Goal: Task Accomplishment & Management: Manage account settings

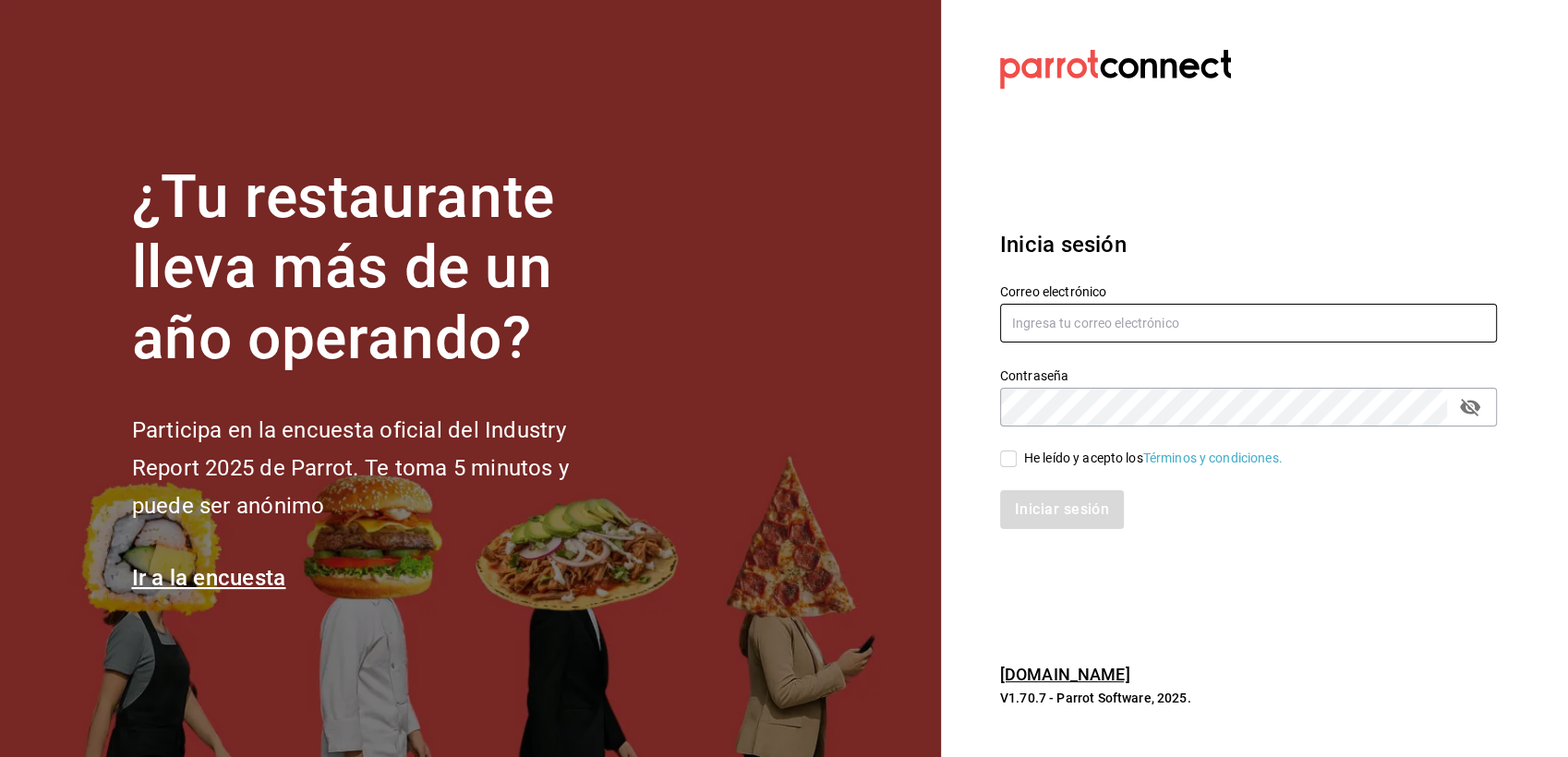
click at [1144, 324] on input "text" at bounding box center [1248, 323] width 497 height 39
type input "[EMAIL_ADDRESS][DOMAIN_NAME]"
click at [1005, 460] on input "He leído y acepto los Términos y condiciones." at bounding box center [1009, 459] width 17 height 17
checkbox input "true"
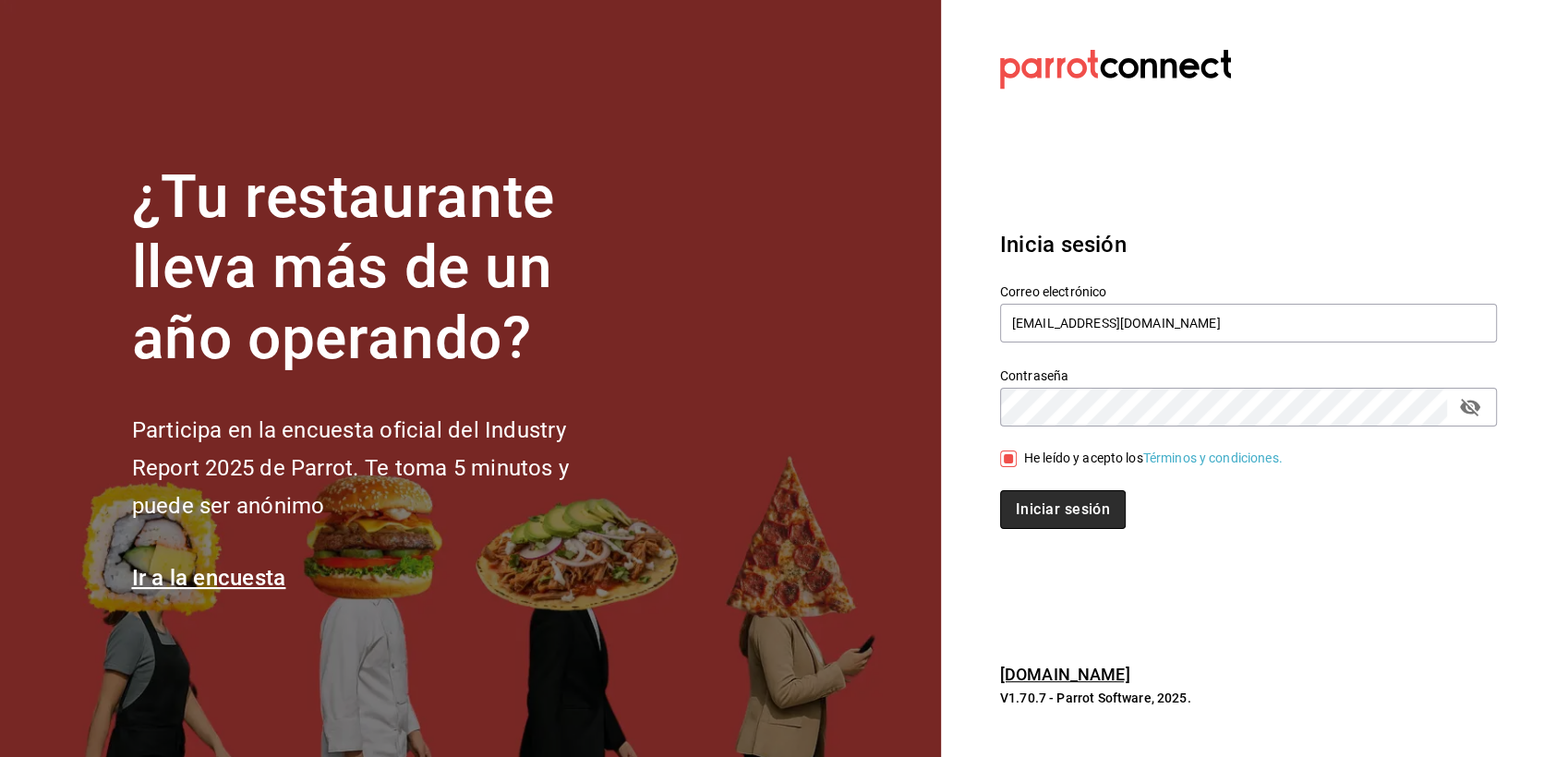
click at [1034, 511] on button "Iniciar sesión" at bounding box center [1063, 509] width 126 height 39
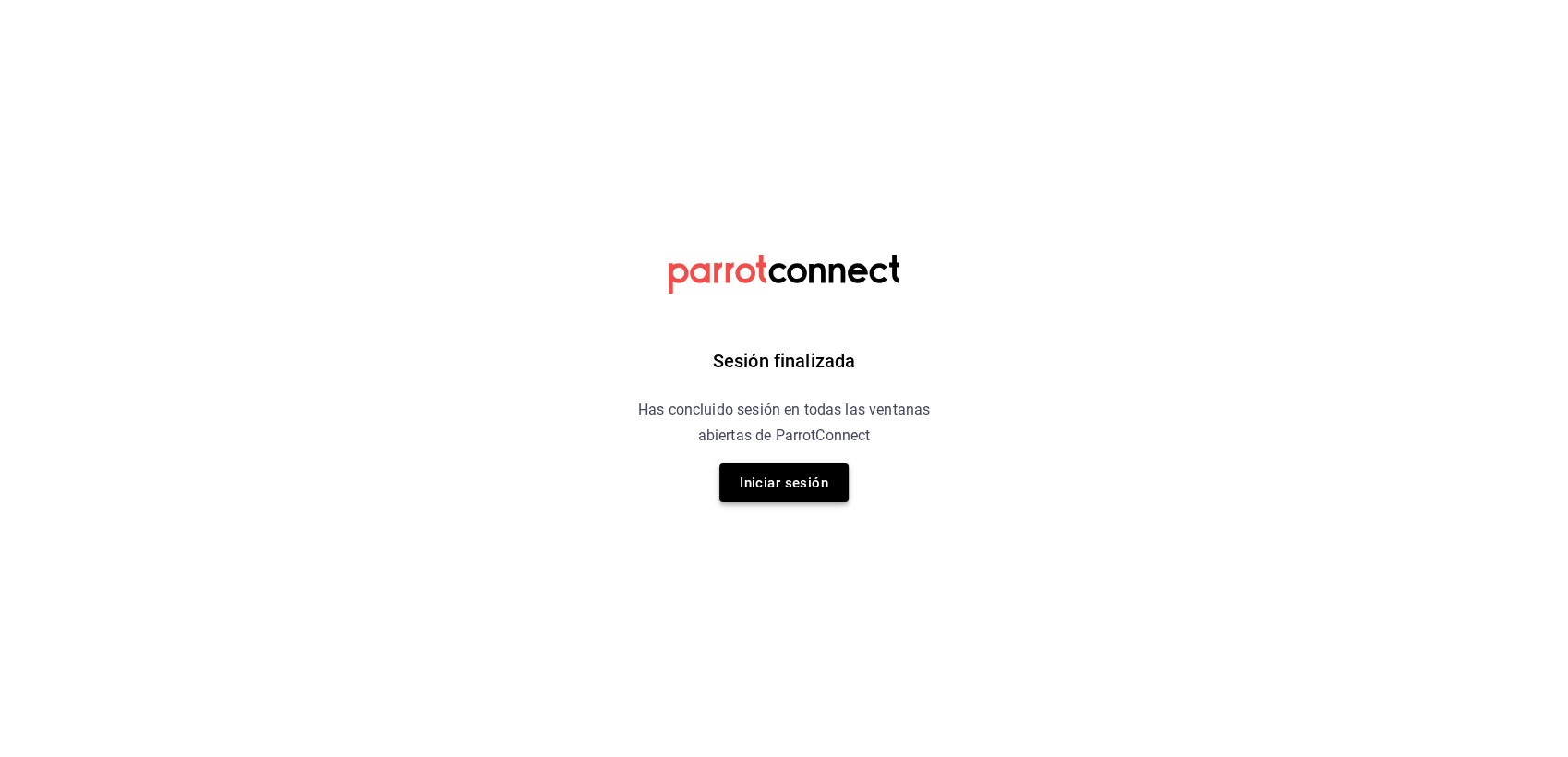
click at [770, 496] on button "Iniciar sesión" at bounding box center [784, 483] width 130 height 39
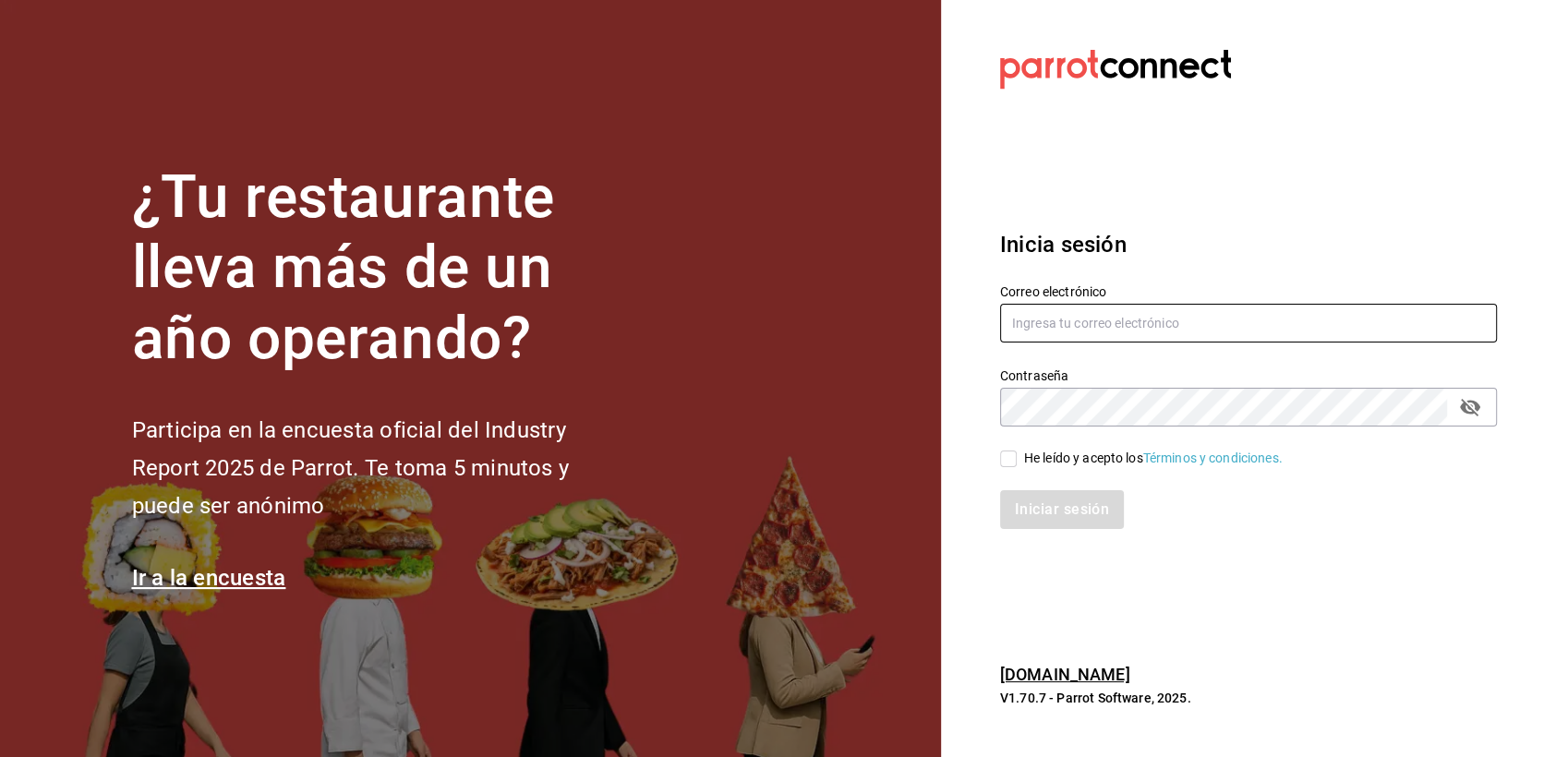
click at [1053, 323] on input "text" at bounding box center [1248, 323] width 497 height 39
type input "[EMAIL_ADDRESS][DOMAIN_NAME]"
click at [1013, 460] on input "He leído y acepto los Términos y condiciones." at bounding box center [1009, 459] width 17 height 17
checkbox input "true"
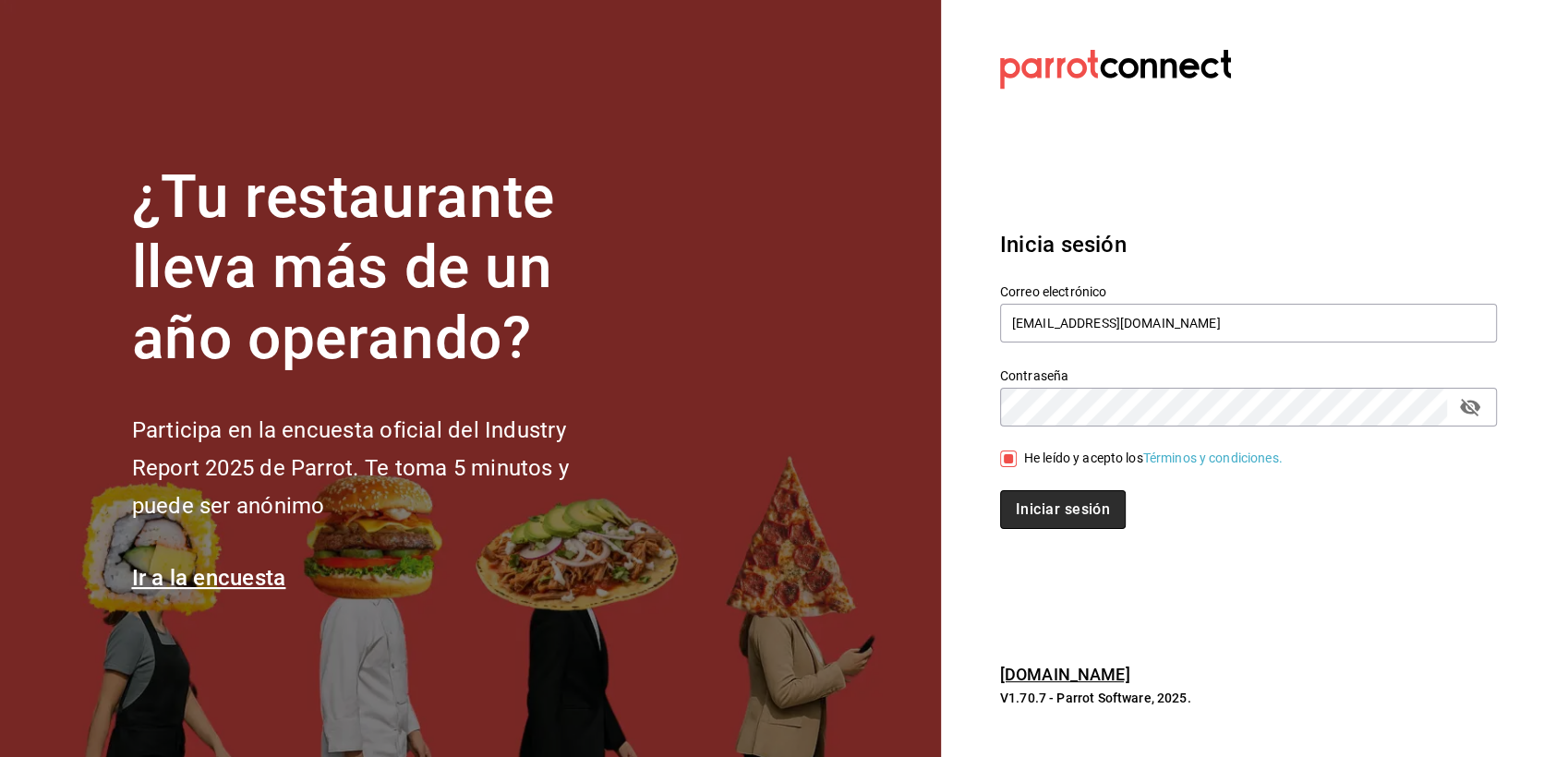
click at [1021, 503] on button "Iniciar sesión" at bounding box center [1063, 509] width 126 height 39
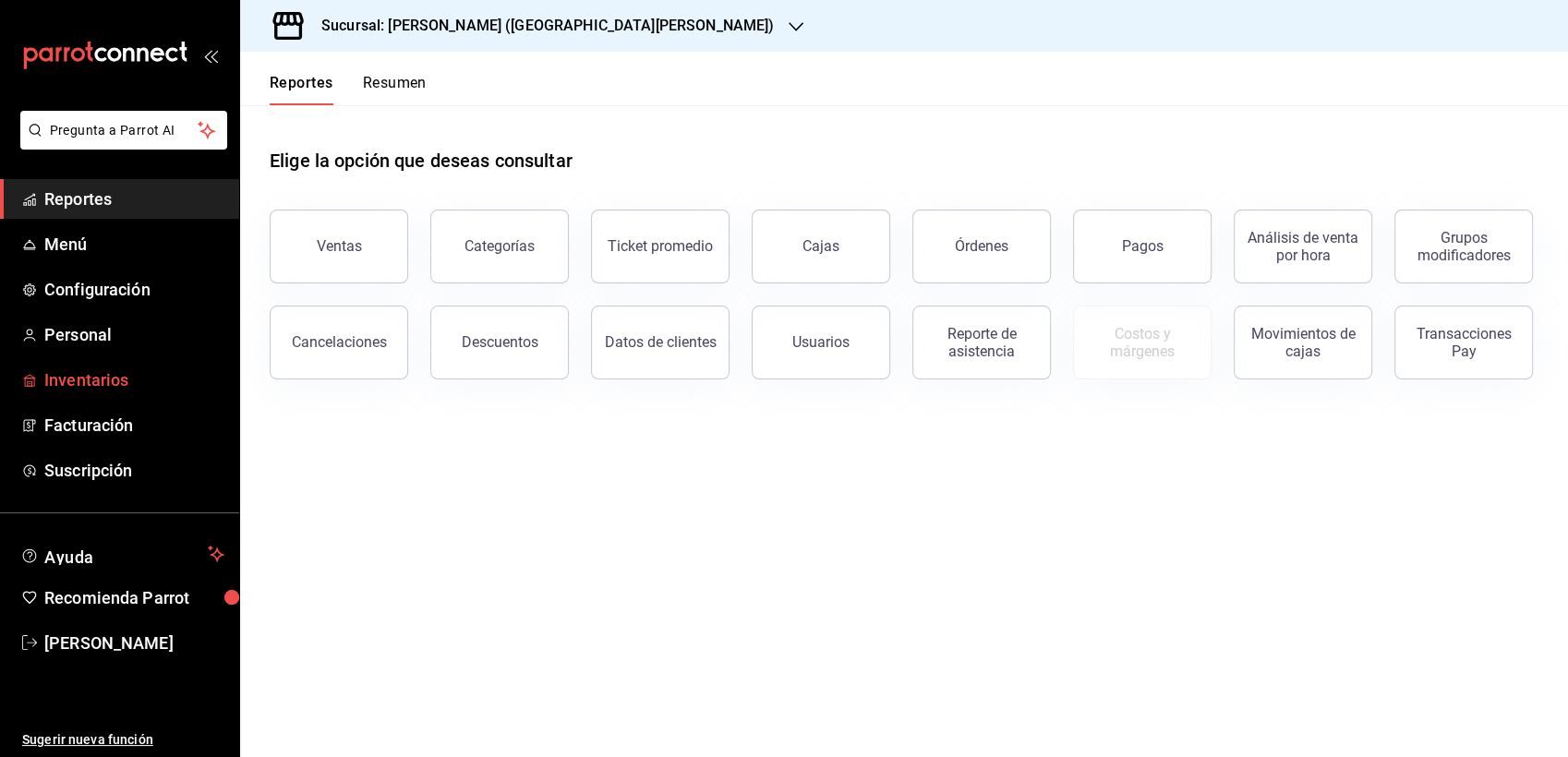
click at [83, 386] on span "Inventarios" at bounding box center [134, 380] width 180 height 25
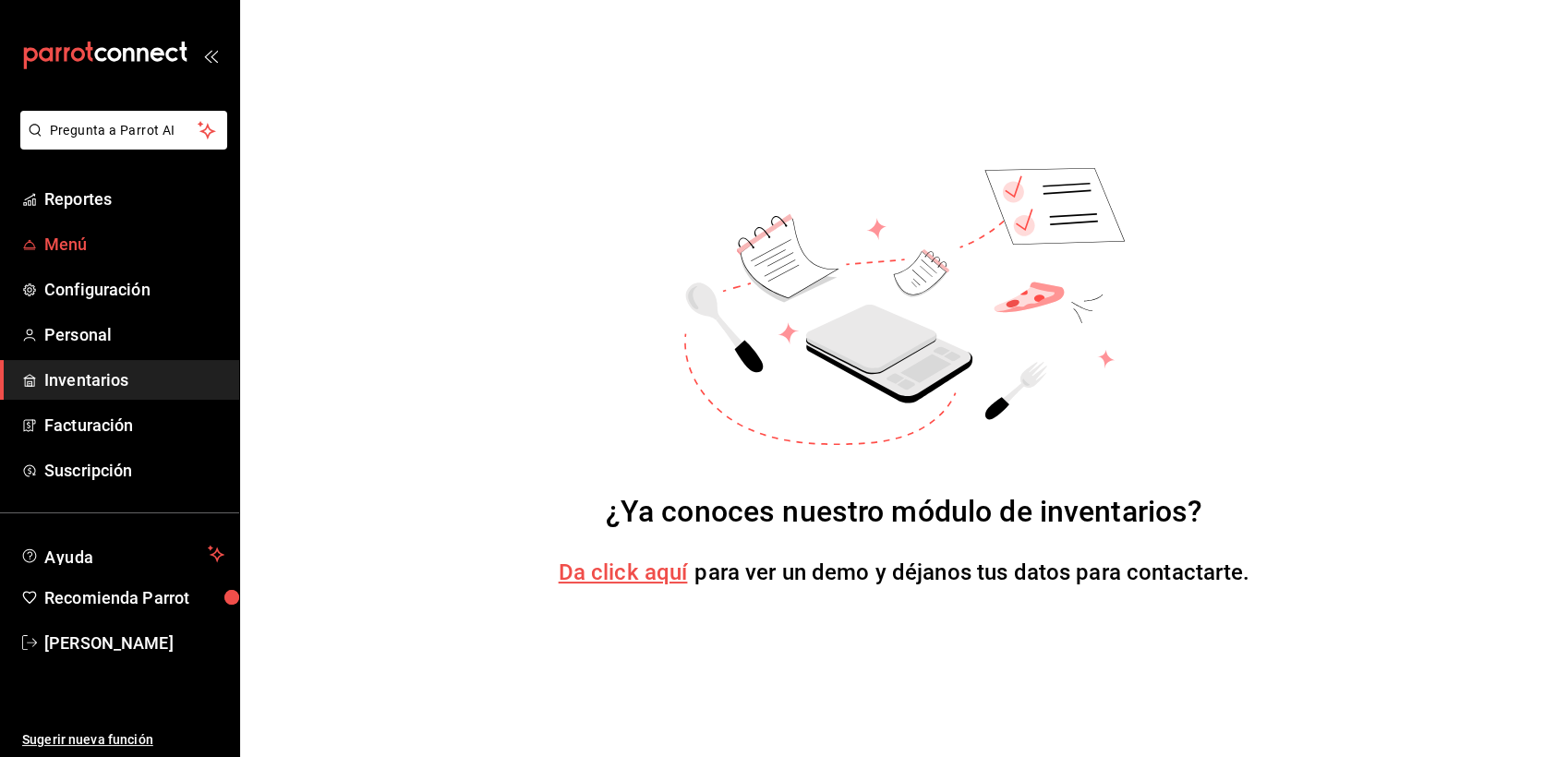
click at [74, 251] on span "Menú" at bounding box center [134, 244] width 180 height 25
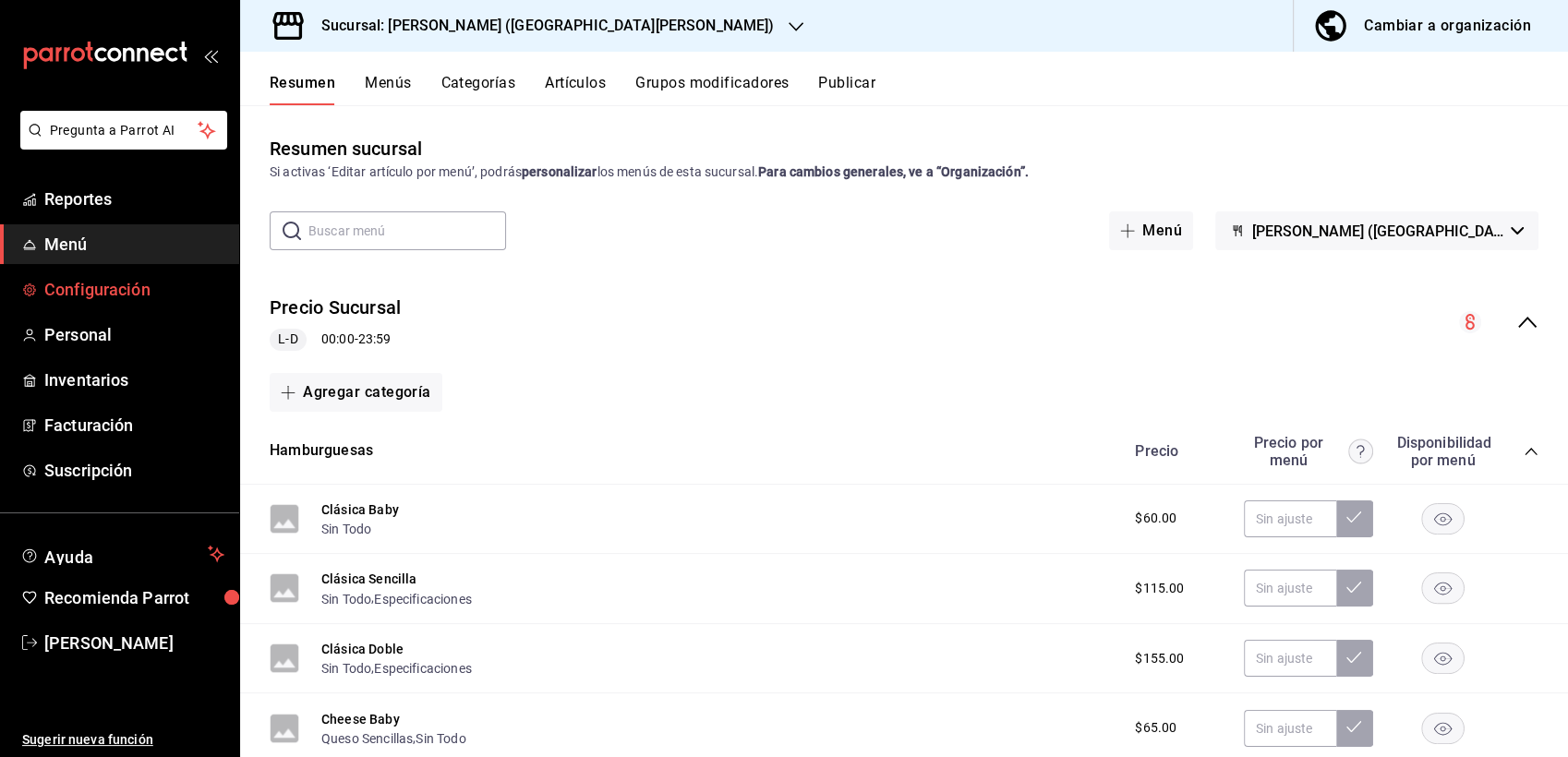
click at [100, 279] on span "Configuración" at bounding box center [134, 289] width 180 height 25
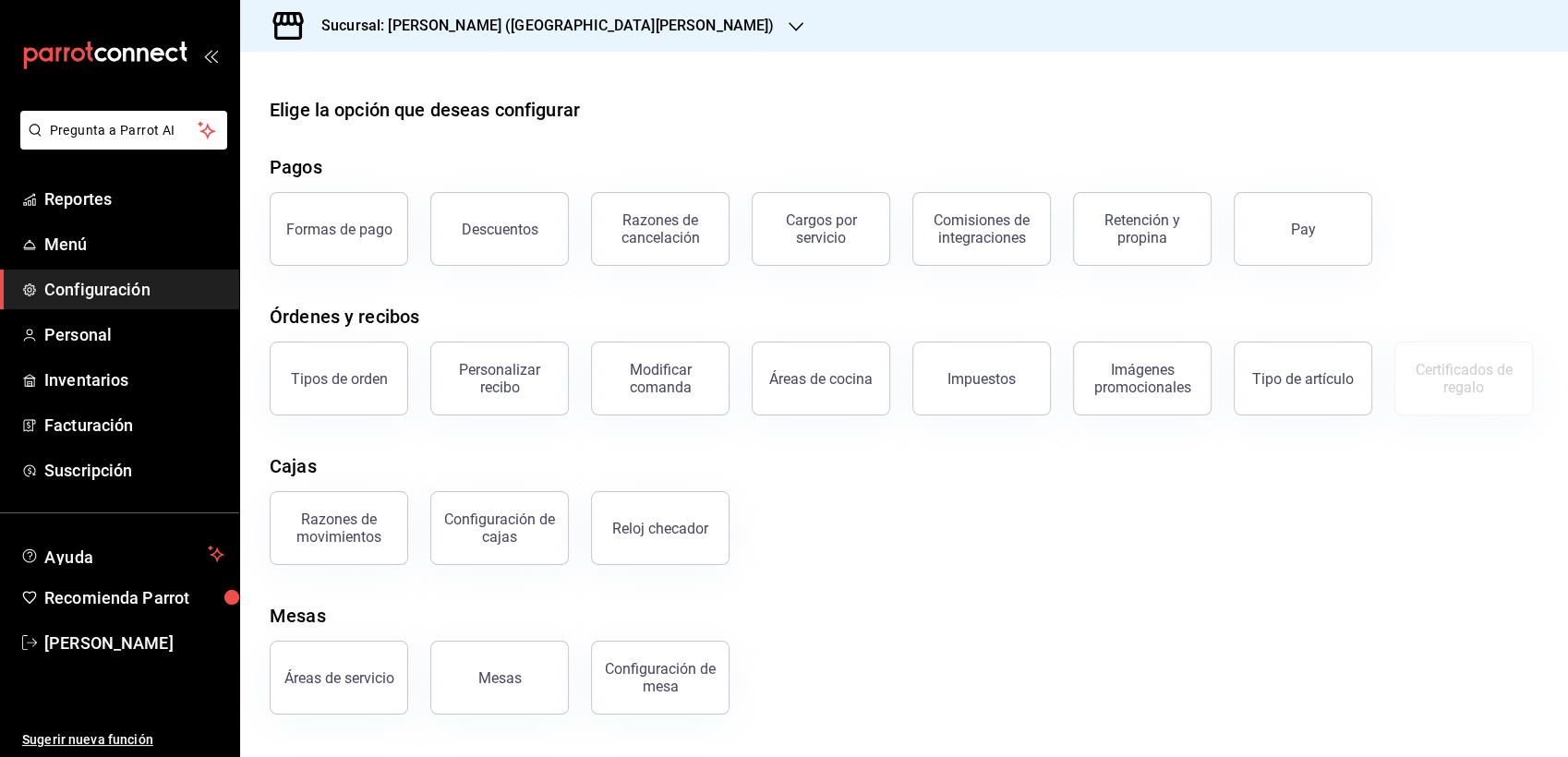
click at [981, 570] on div "Elige la opción que deseas configurar Pagos Formas de pago Descuentos Razones d…" at bounding box center [905, 405] width 1329 height 618
click at [508, 509] on button "Configuración de cajas" at bounding box center [499, 527] width 139 height 74
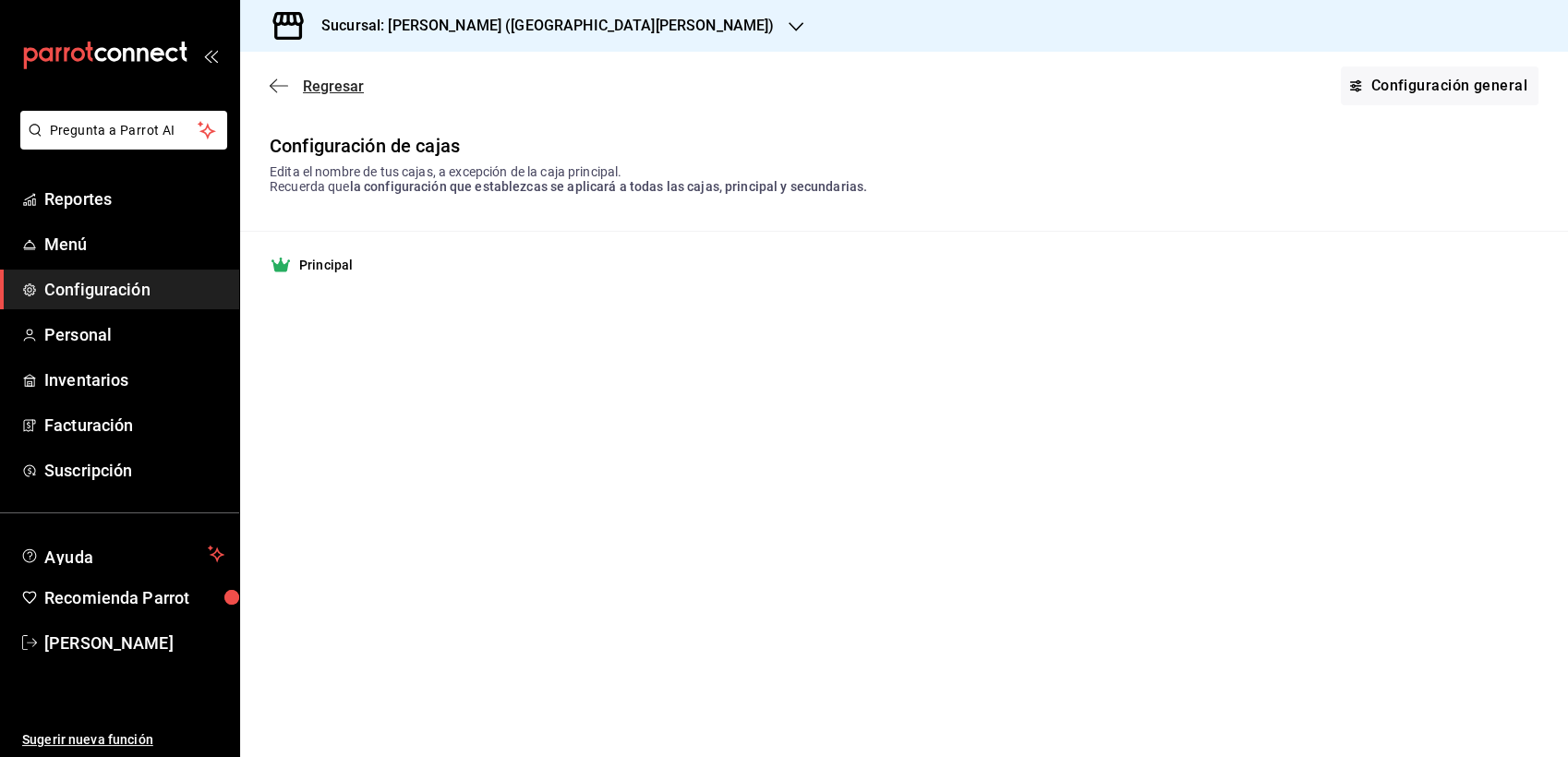
click at [270, 92] on icon "button" at bounding box center [279, 86] width 19 height 17
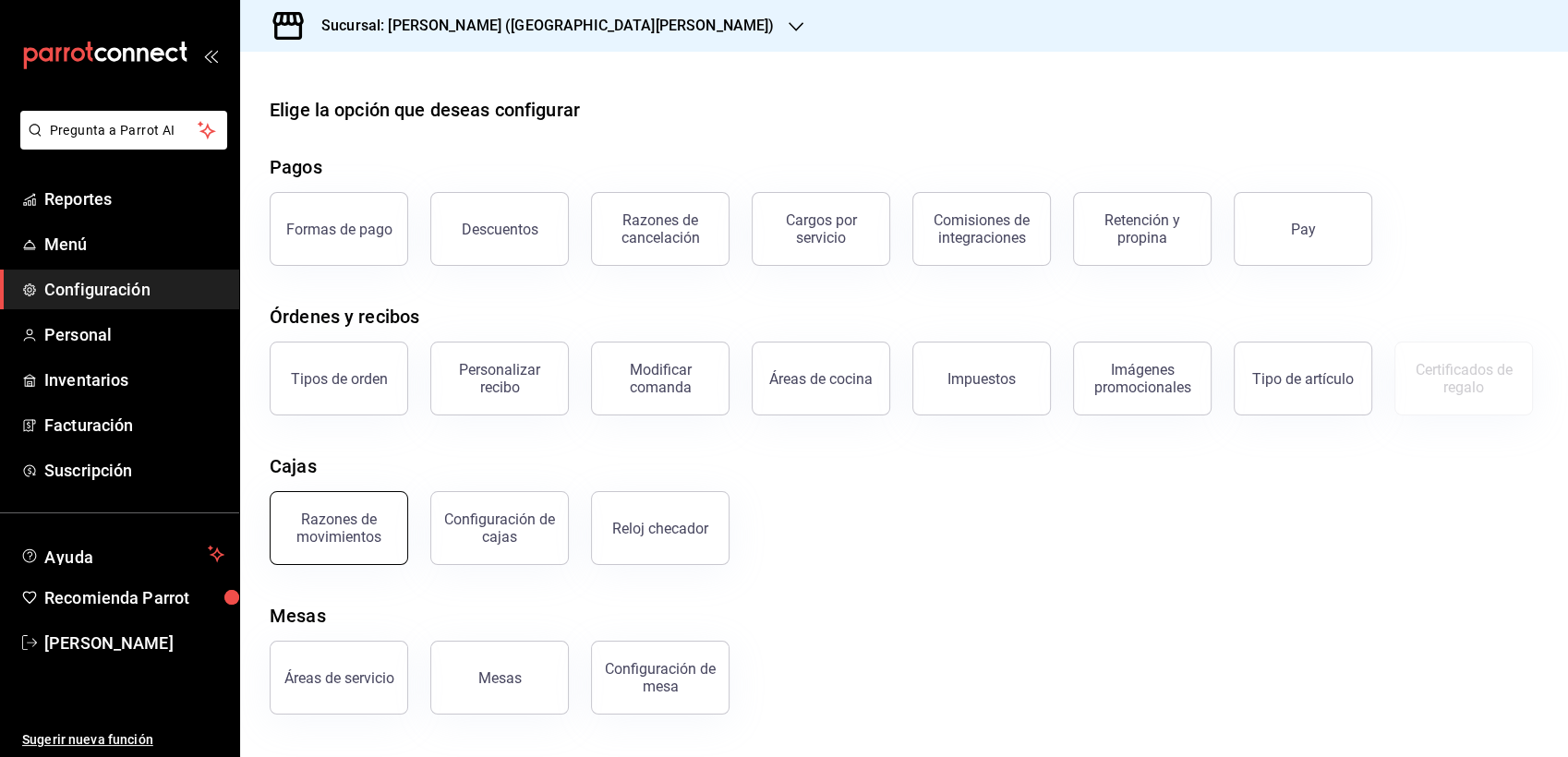
click at [334, 530] on div "Razones de movimientos" at bounding box center [338, 528] width 115 height 35
